Goal: Navigation & Orientation: Find specific page/section

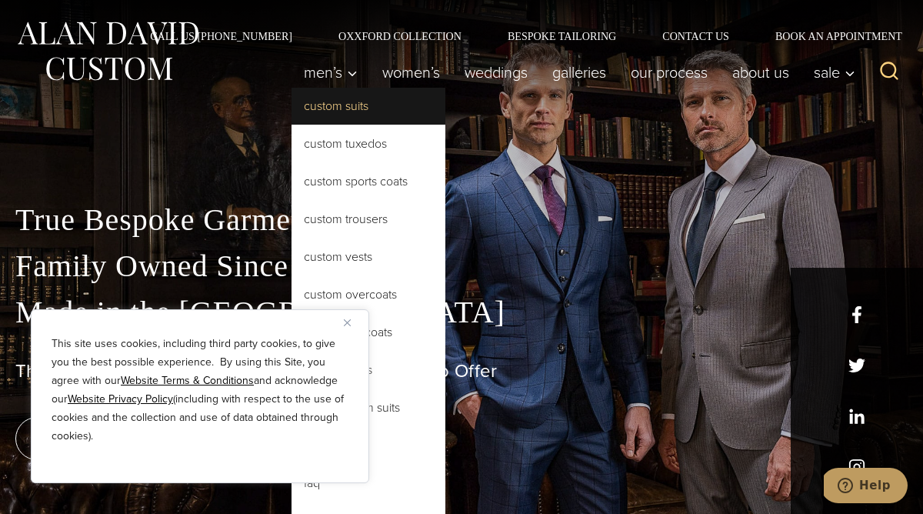
click at [342, 113] on link "Custom Suits" at bounding box center [369, 106] width 154 height 37
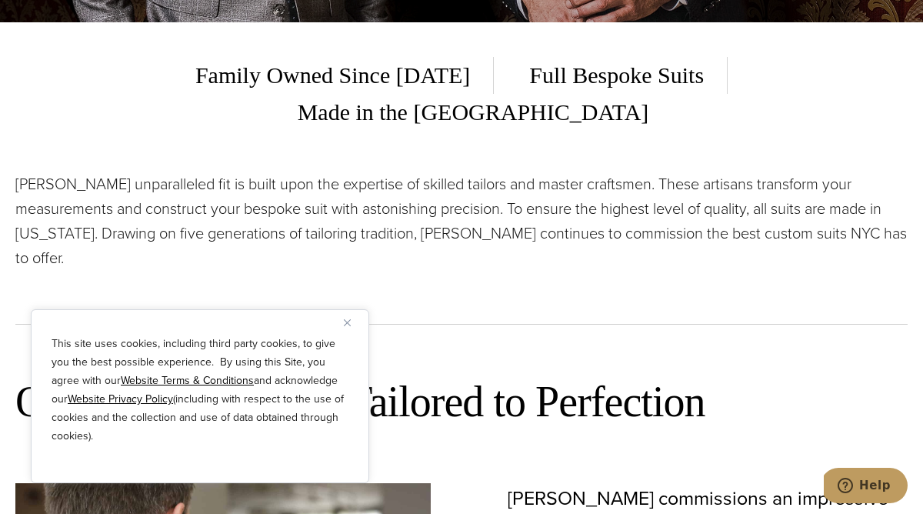
scroll to position [513, 0]
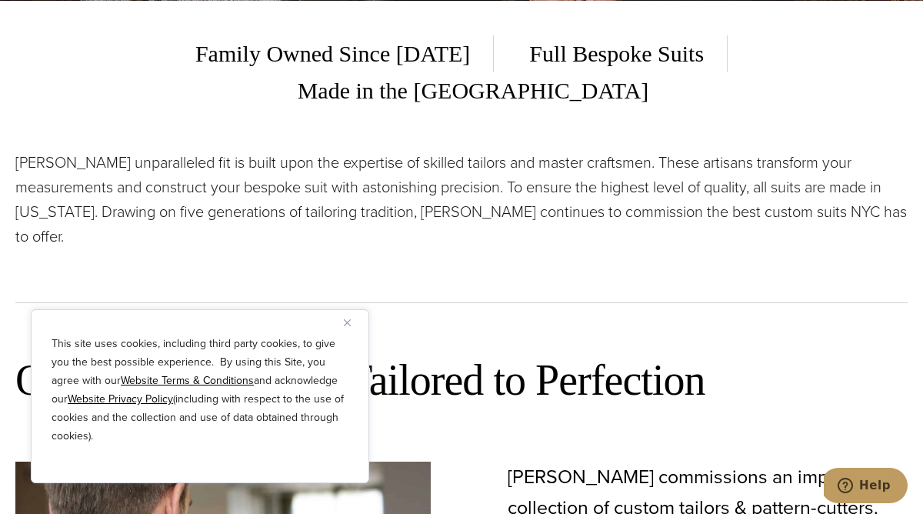
click at [349, 320] on img "Close" at bounding box center [347, 322] width 7 height 7
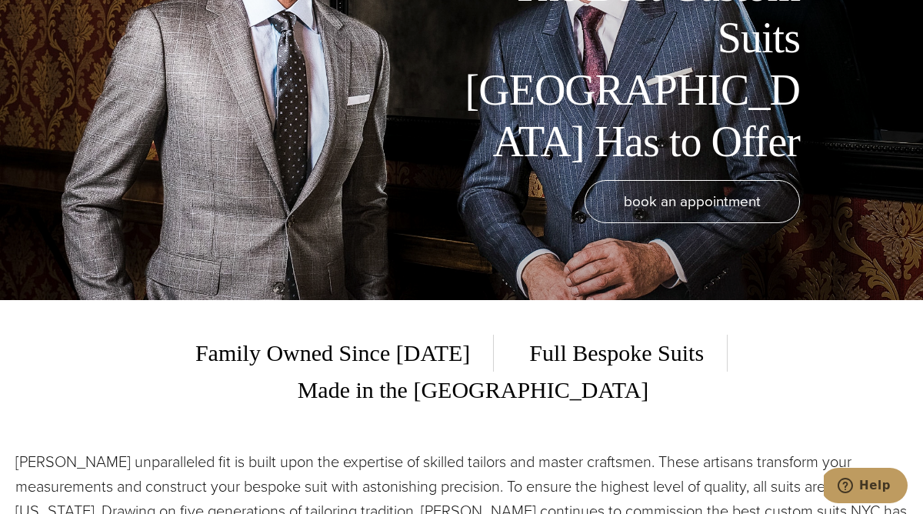
scroll to position [0, 0]
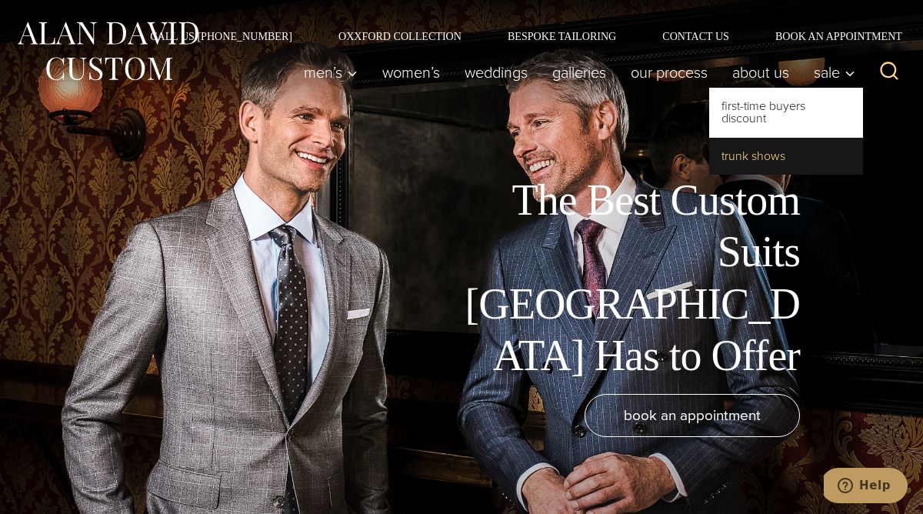
click at [778, 162] on link "Trunk Shows" at bounding box center [786, 156] width 154 height 37
